Goal: Information Seeking & Learning: Learn about a topic

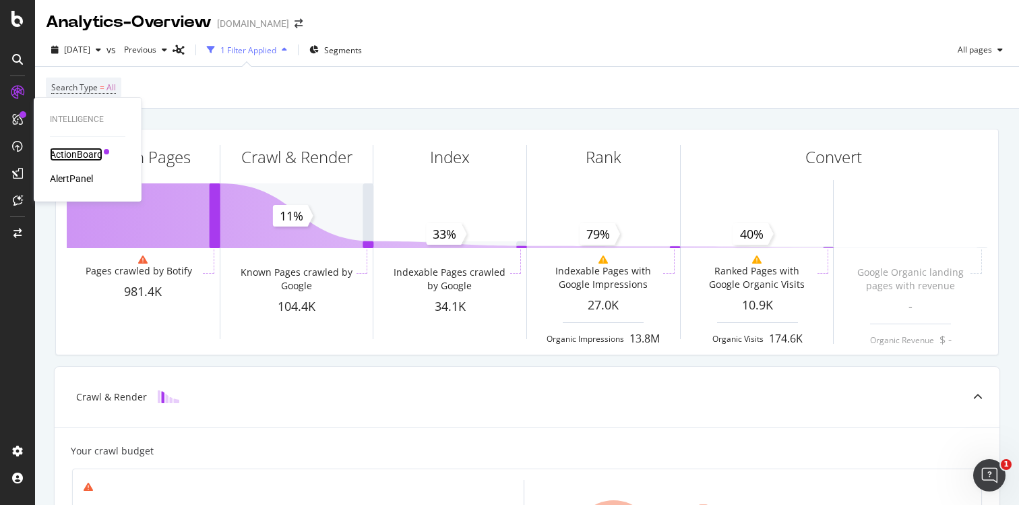
click at [72, 153] on div "ActionBoard" at bounding box center [76, 154] width 53 height 13
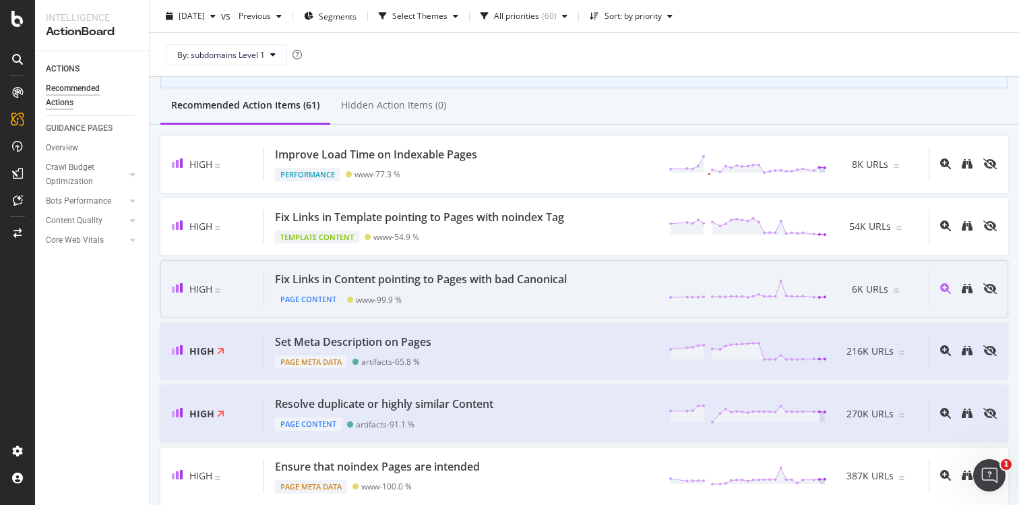
scroll to position [104, 0]
click at [536, 286] on div "Fix Links in Content pointing to Pages with bad Canonical" at bounding box center [421, 278] width 292 height 15
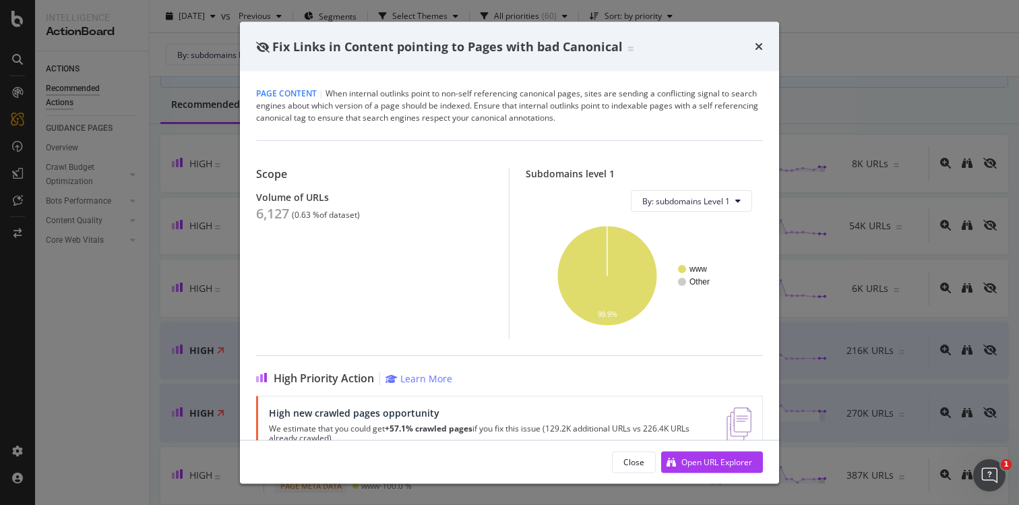
scroll to position [37, 0]
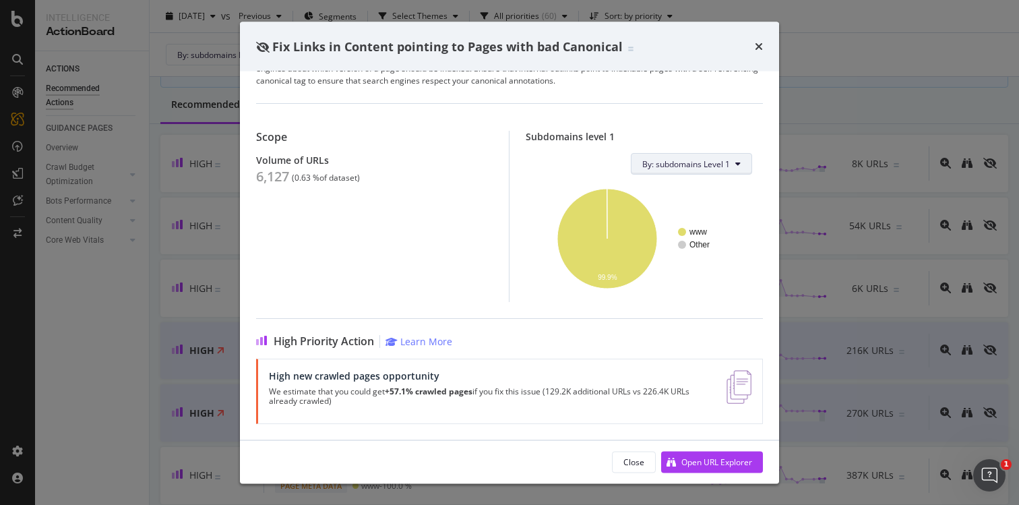
click at [664, 166] on span "By: subdomains Level 1" at bounding box center [686, 163] width 88 height 11
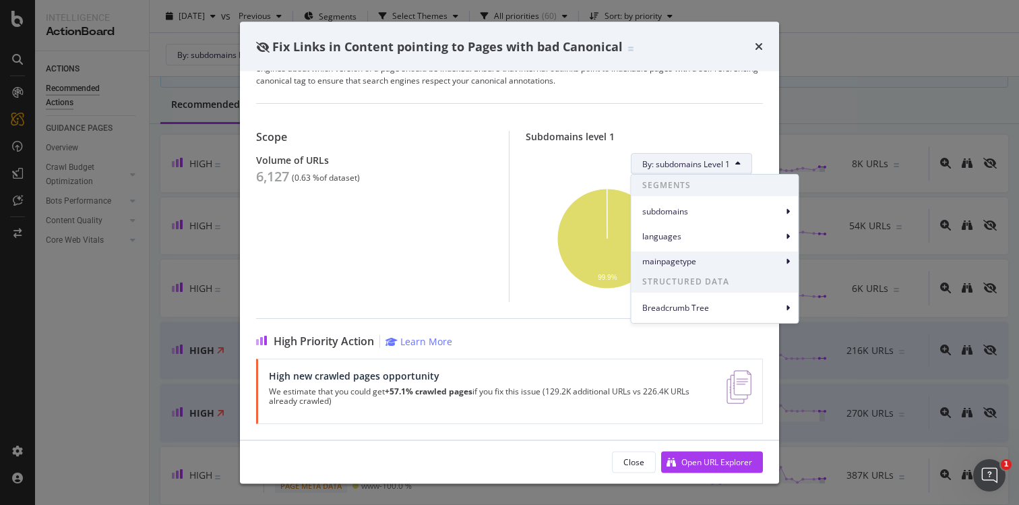
click at [708, 263] on span "mainpagetype" at bounding box center [712, 261] width 140 height 12
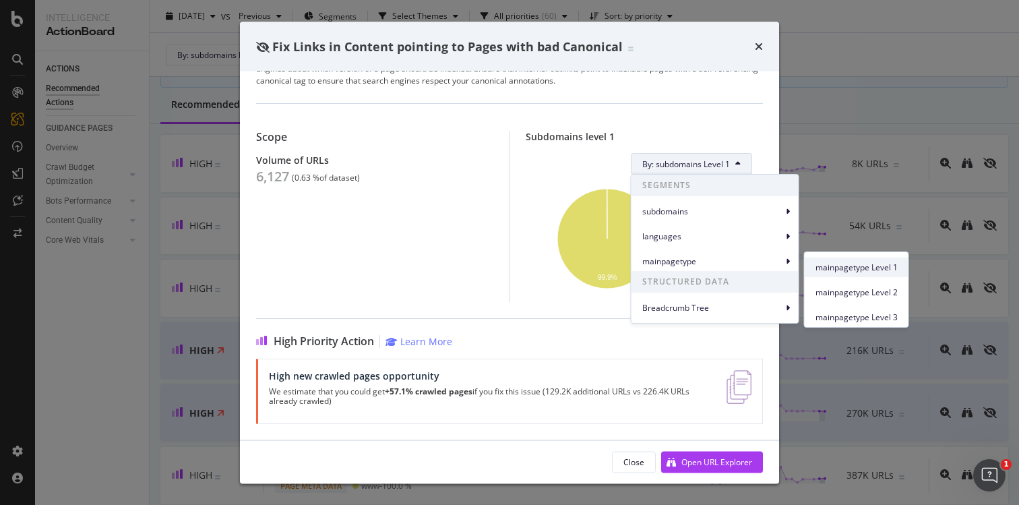
click at [864, 264] on span "mainpagetype Level 1" at bounding box center [856, 267] width 82 height 12
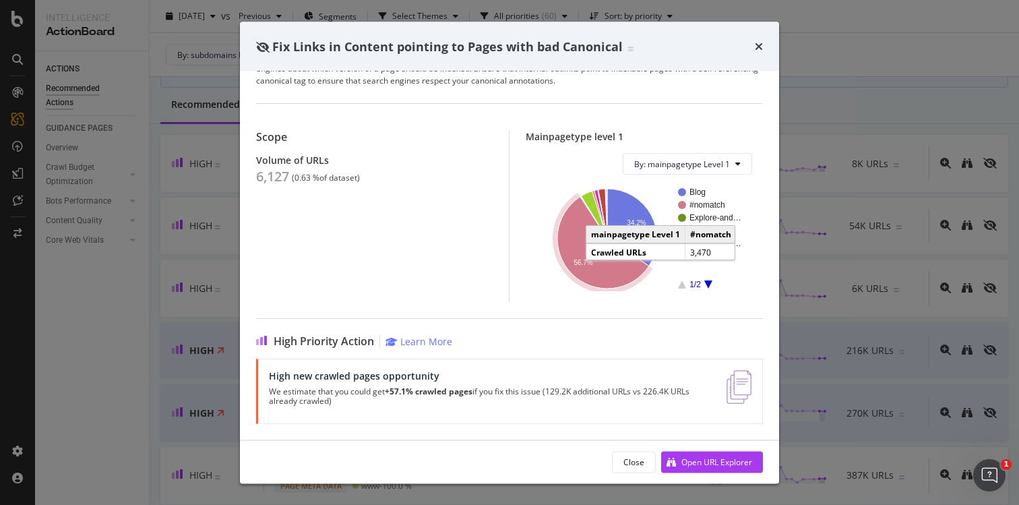
click at [604, 268] on icon "A chart." at bounding box center [603, 243] width 92 height 92
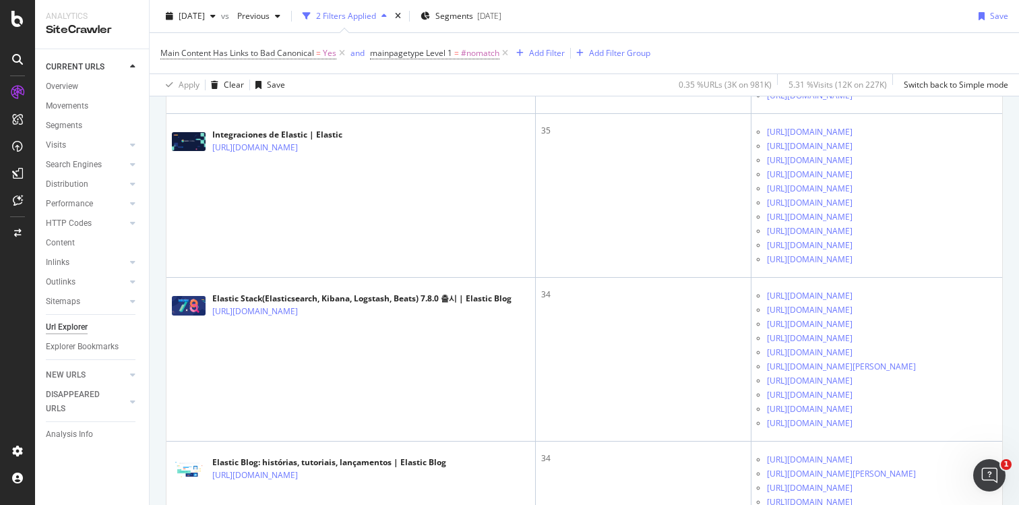
scroll to position [2506, 0]
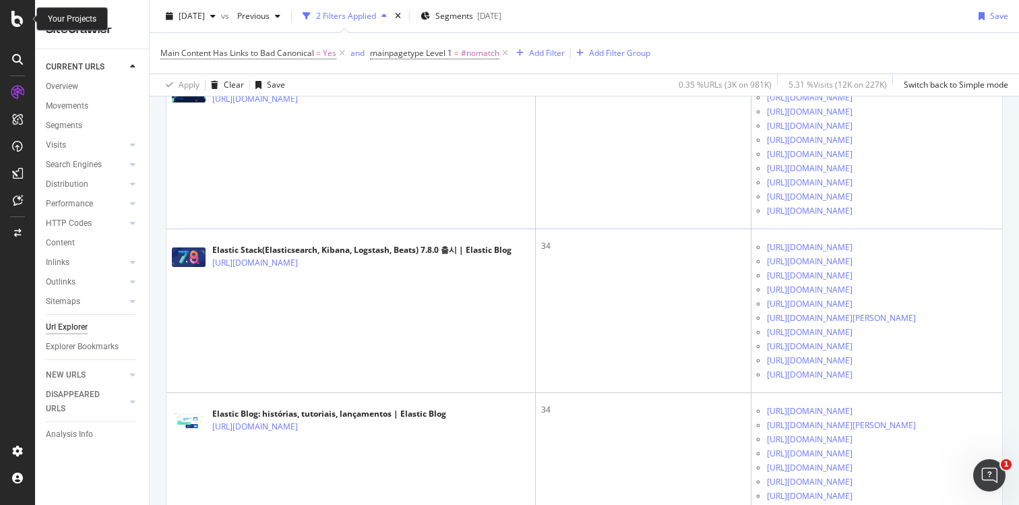
click at [13, 22] on icon at bounding box center [17, 19] width 12 height 16
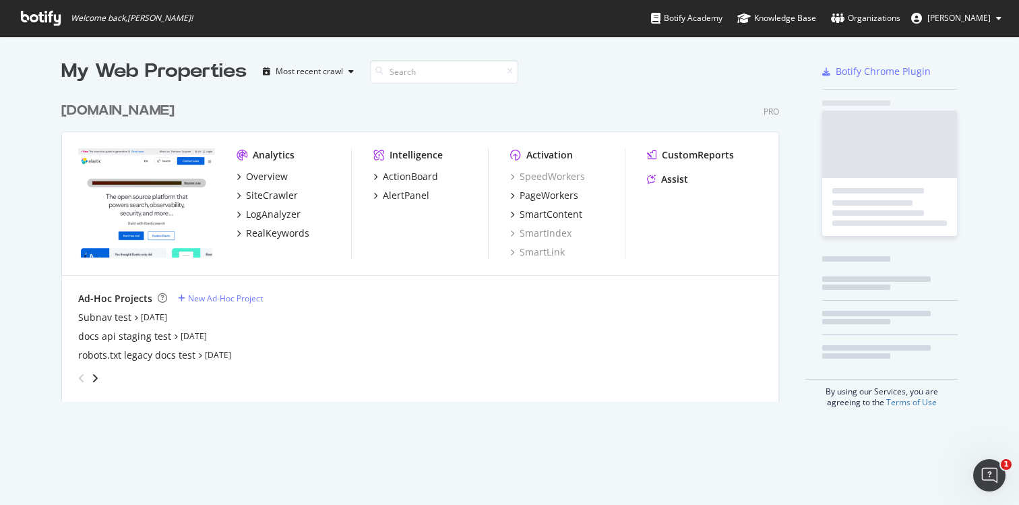
scroll to position [317, 728]
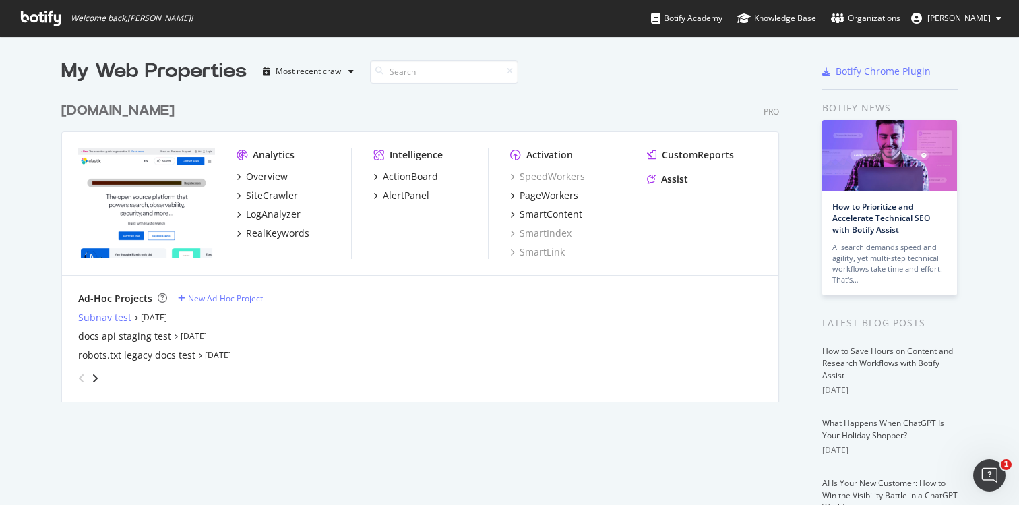
click at [98, 321] on div "Subnav test" at bounding box center [104, 317] width 53 height 13
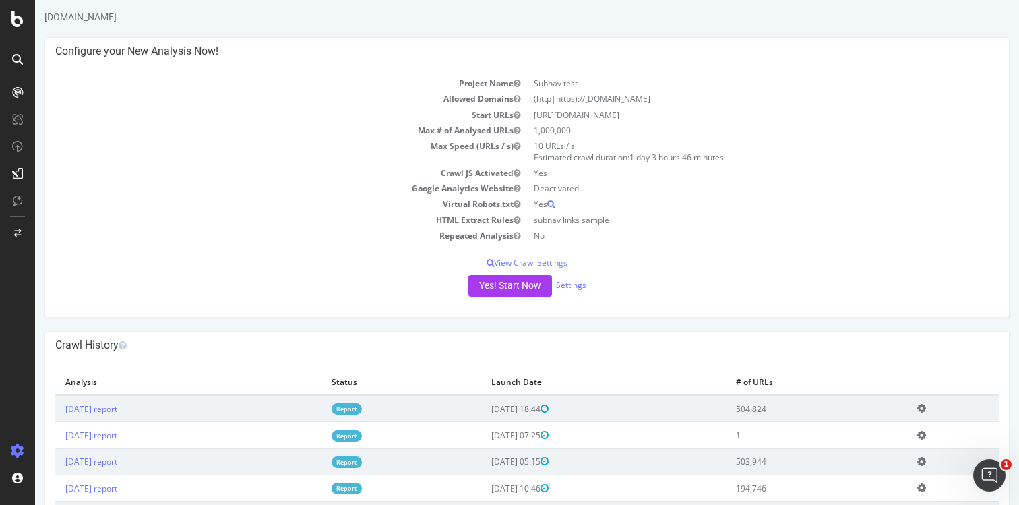
scroll to position [39, 0]
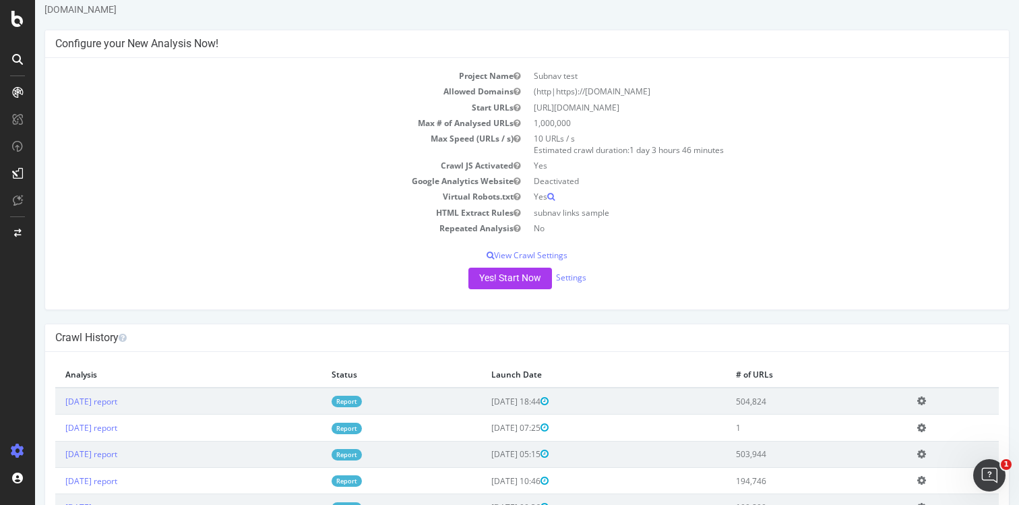
click at [362, 406] on link "Report" at bounding box center [347, 401] width 30 height 11
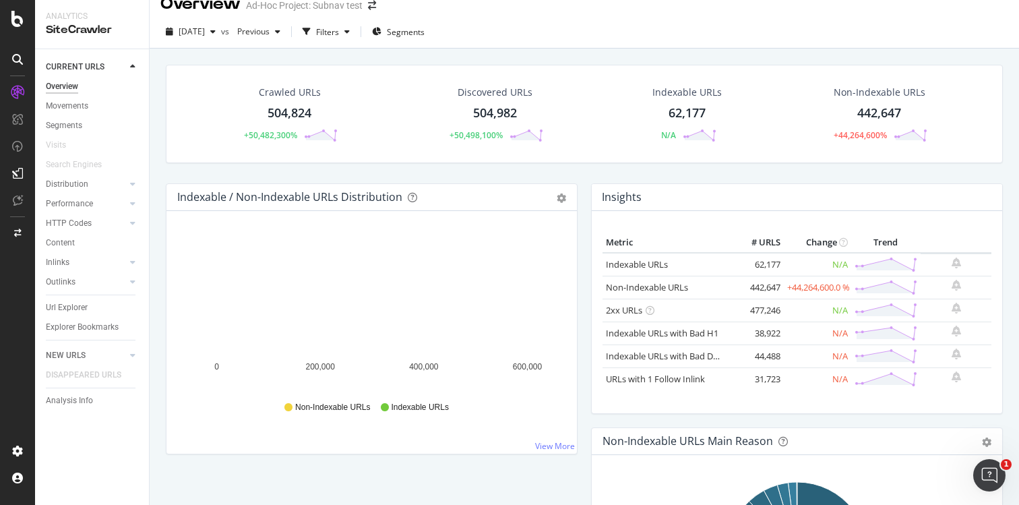
scroll to position [24, 0]
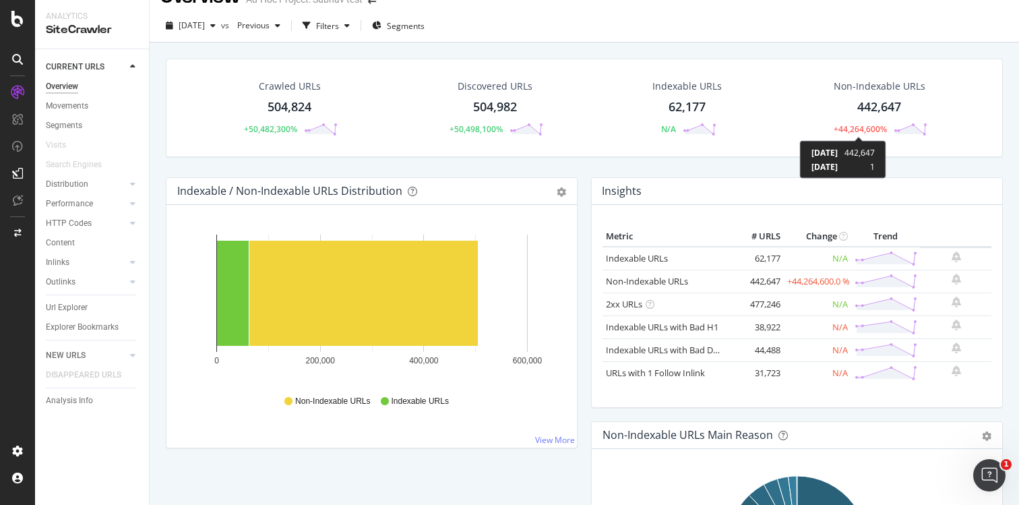
click at [871, 126] on div "+44,264,600%" at bounding box center [859, 128] width 53 height 11
